Goal: Task Accomplishment & Management: Use online tool/utility

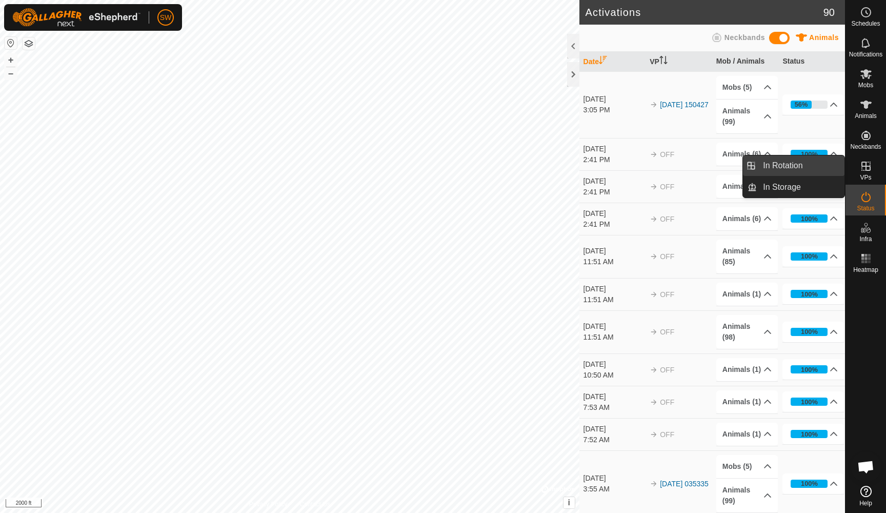
click at [802, 167] on link "In Rotation" at bounding box center [800, 165] width 88 height 21
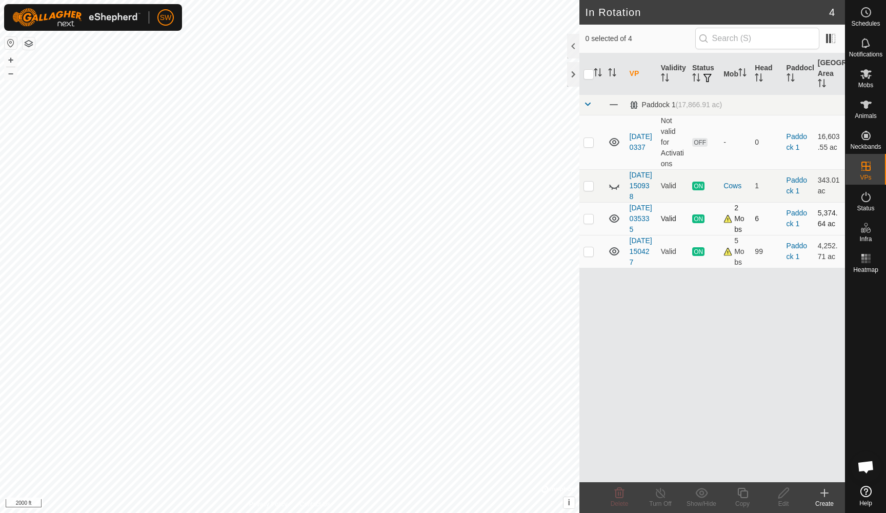
click at [589, 222] on p-checkbox at bounding box center [588, 218] width 10 height 8
checkbox input "true"
click at [662, 495] on line at bounding box center [660, 493] width 8 height 8
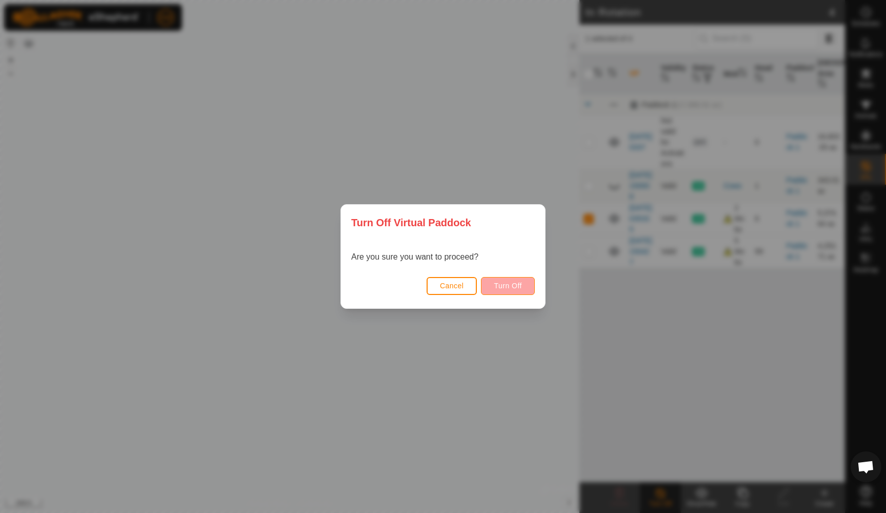
click at [505, 282] on span "Turn Off" at bounding box center [508, 285] width 28 height 8
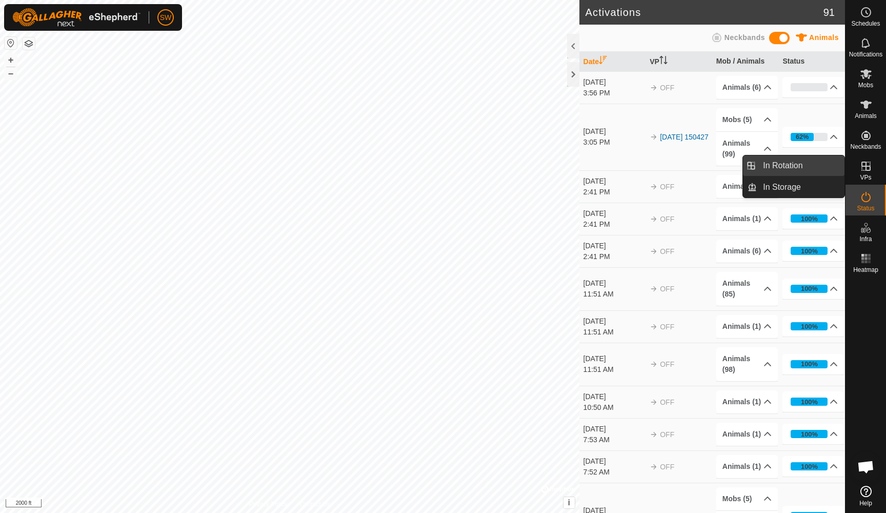
click at [794, 163] on link "In Rotation" at bounding box center [800, 165] width 88 height 21
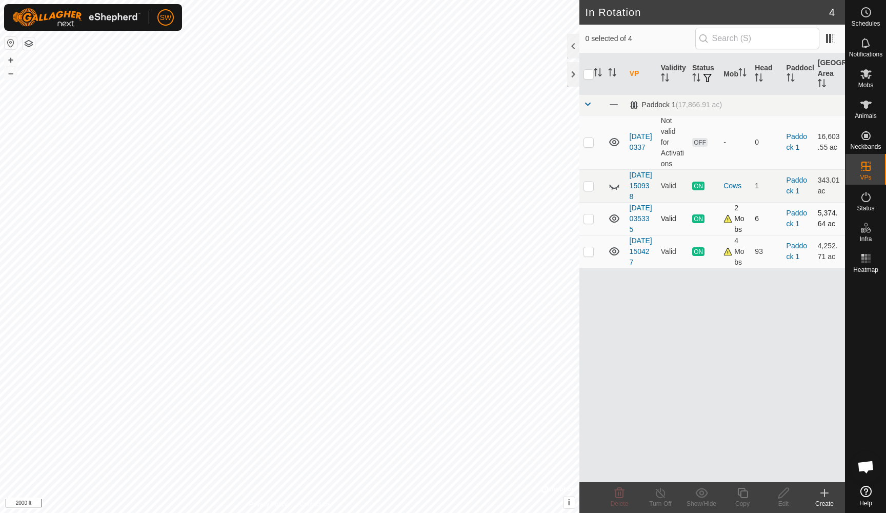
click at [586, 222] on p-checkbox at bounding box center [588, 218] width 10 height 8
checkbox input "false"
click at [591, 190] on p-checkbox at bounding box center [588, 185] width 10 height 8
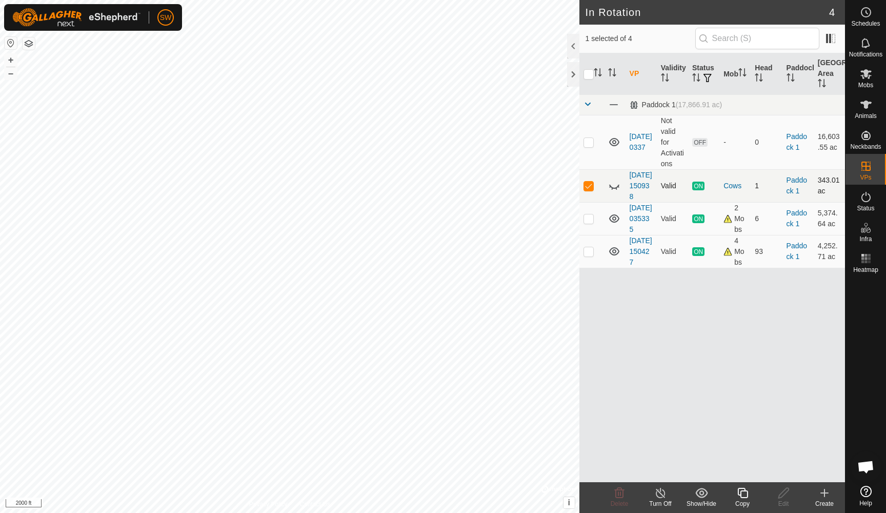
checkbox input "false"
